Goal: Check status: Check status

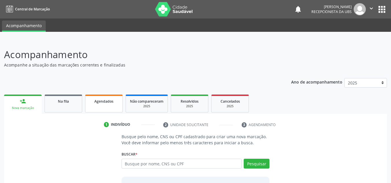
click at [106, 105] on link "Agendados" at bounding box center [104, 104] width 38 height 18
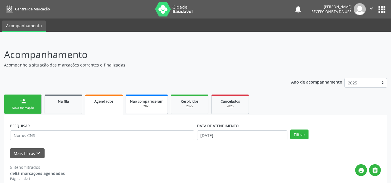
click at [147, 100] on span "Não compareceram" at bounding box center [147, 101] width 34 height 5
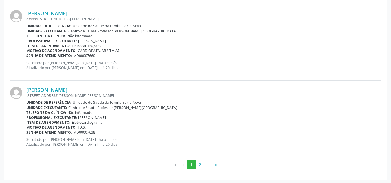
scroll to position [1169, 0]
click at [199, 164] on button "2" at bounding box center [199, 164] width 9 height 10
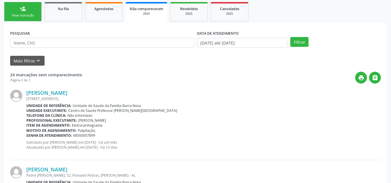
scroll to position [69, 0]
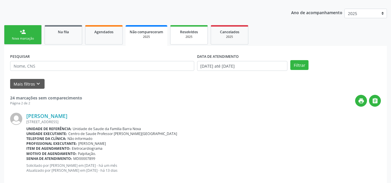
click at [199, 42] on link "Resolvidos 2025" at bounding box center [189, 34] width 38 height 19
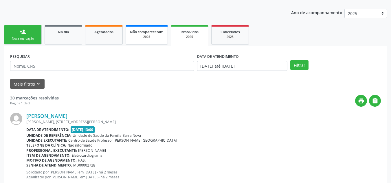
click at [138, 33] on span "Não compareceram" at bounding box center [147, 31] width 34 height 5
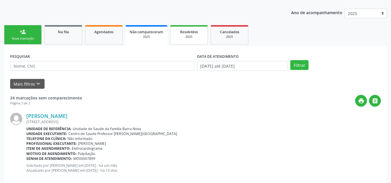
click at [189, 36] on div "2025" at bounding box center [188, 37] width 29 height 4
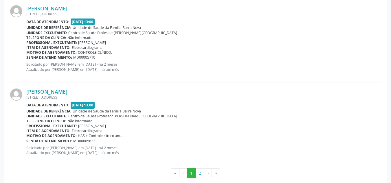
scroll to position [1270, 0]
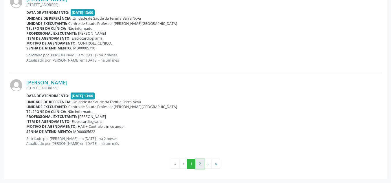
click at [199, 164] on button "2" at bounding box center [199, 164] width 9 height 10
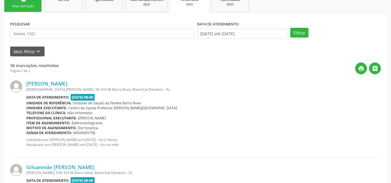
scroll to position [90, 0]
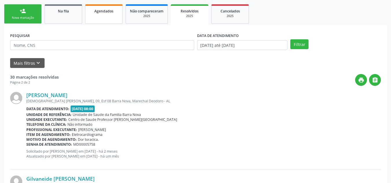
click at [104, 11] on span "Agendados" at bounding box center [103, 11] width 19 height 5
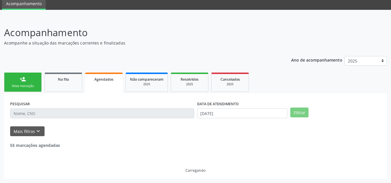
scroll to position [22, 0]
click at [104, 11] on div at bounding box center [195, 14] width 391 height 8
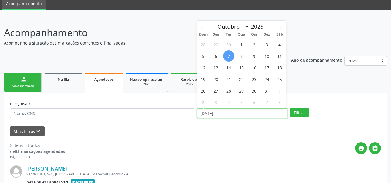
click at [254, 115] on input "[DATE]" at bounding box center [242, 113] width 90 height 10
click at [241, 44] on span "1" at bounding box center [241, 44] width 11 height 11
type input "01/10/2025"
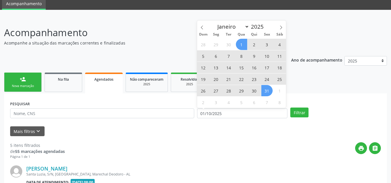
click at [266, 92] on span "31" at bounding box center [266, 90] width 11 height 11
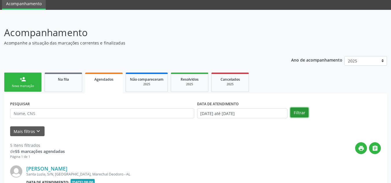
click at [295, 112] on button "Filtrar" at bounding box center [299, 113] width 18 height 10
